Goal: Task Accomplishment & Management: Manage account settings

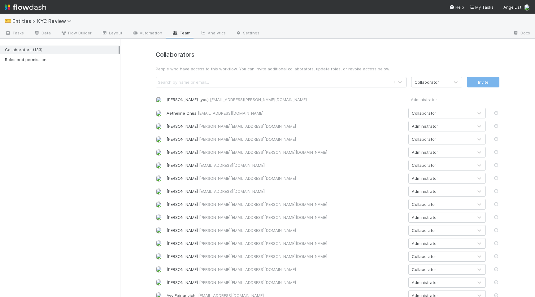
click at [24, 41] on div at bounding box center [60, 42] width 120 height 4
click at [14, 36] on link "Tasks" at bounding box center [14, 34] width 29 height 10
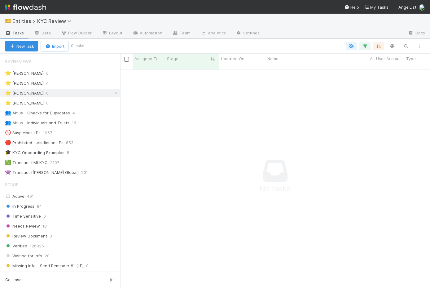
scroll to position [223, 310]
click at [116, 95] on link at bounding box center [116, 93] width 6 height 8
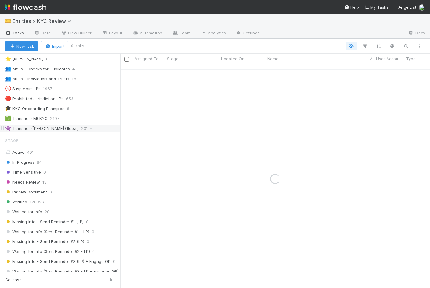
scroll to position [44, 0]
click at [85, 183] on div "Needs Review 18" at bounding box center [62, 182] width 115 height 8
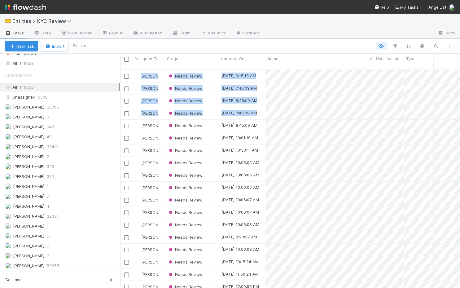
click at [460, 106] on html "🎫 Entities > KYC Review Tasks Data Flow Builder Layout Automation Team Analytic…" at bounding box center [230, 144] width 460 height 288
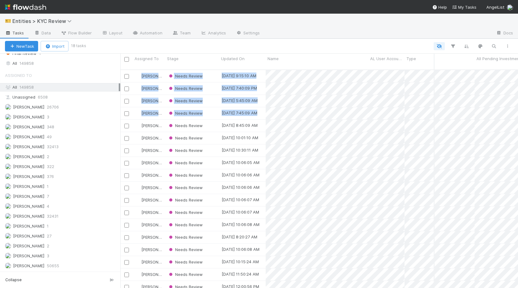
scroll to position [0, 99]
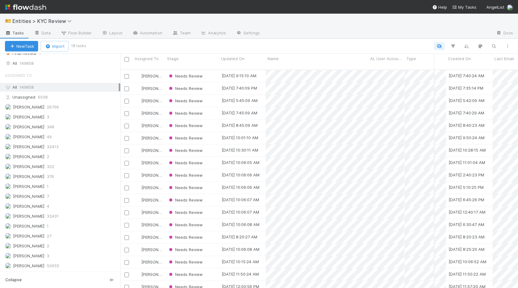
click at [369, 35] on div at bounding box center [378, 34] width 226 height 10
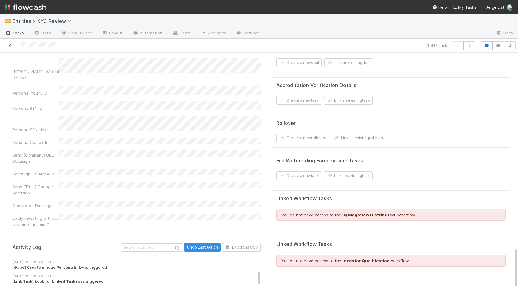
click at [10, 44] on icon at bounding box center [10, 46] width 6 height 4
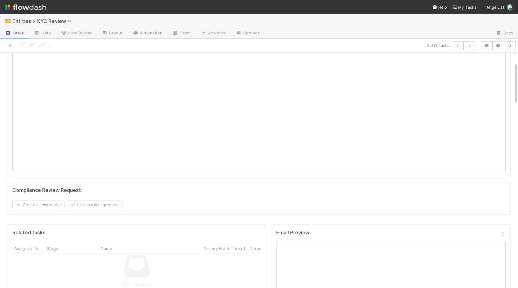
scroll to position [25, 0]
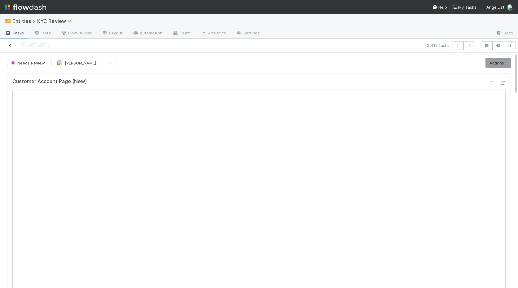
click at [10, 45] on icon at bounding box center [10, 46] width 6 height 4
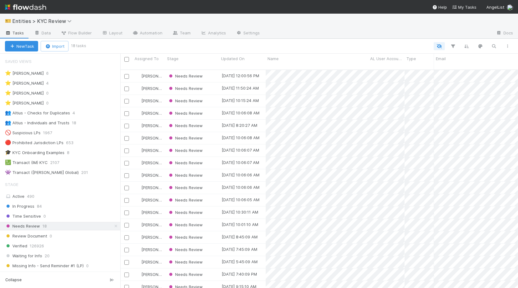
scroll to position [0, 0]
click at [77, 95] on div "⭐ Madison Stomberg 0" at bounding box center [62, 93] width 115 height 8
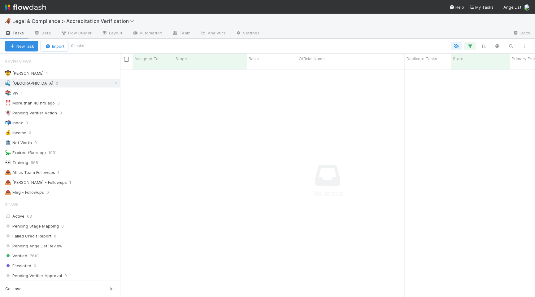
scroll to position [232, 415]
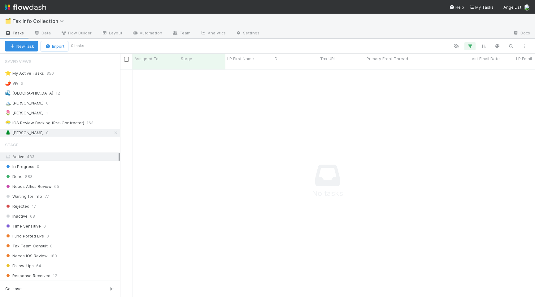
scroll to position [232, 415]
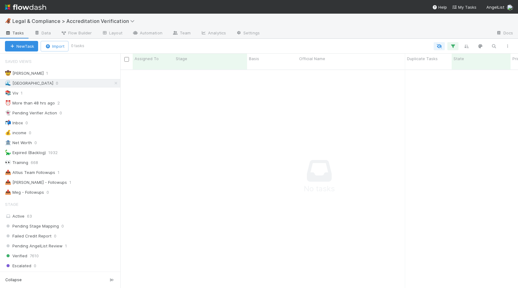
scroll to position [223, 398]
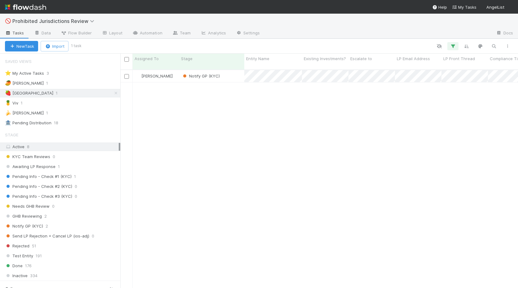
scroll to position [223, 398]
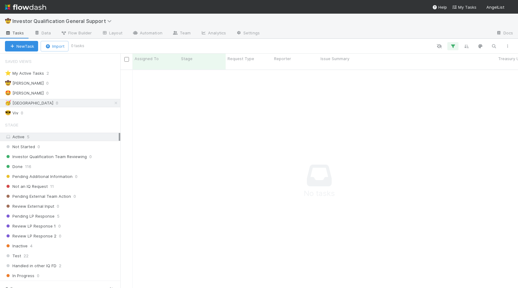
scroll to position [223, 398]
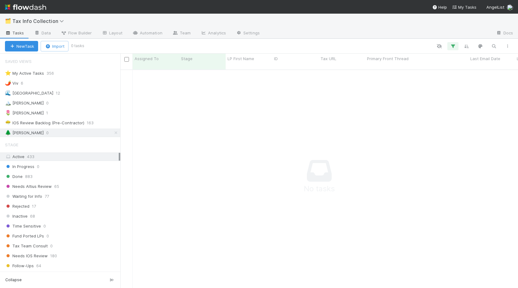
scroll to position [223, 398]
